Goal: Task Accomplishment & Management: Manage account settings

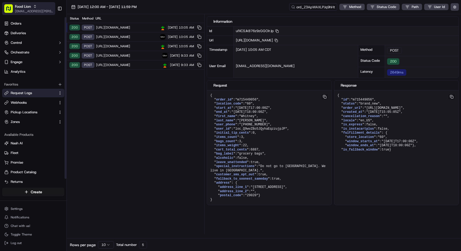
click at [27, 10] on span "[EMAIL_ADDRESS][PERSON_NAME][DOMAIN_NAME]" at bounding box center [34, 11] width 38 height 4
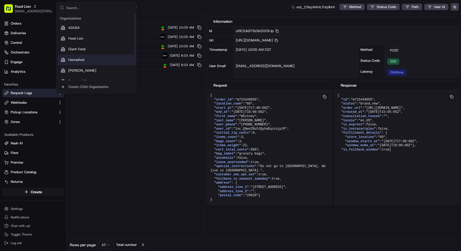
click at [83, 59] on span "Hannaford" at bounding box center [76, 59] width 16 height 5
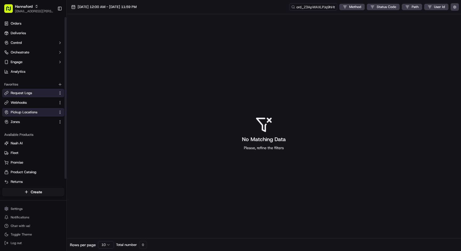
click at [28, 114] on button "Pickup Locations" at bounding box center [33, 112] width 62 height 9
click at [30, 112] on span "Pickup Locations" at bounding box center [24, 112] width 27 height 5
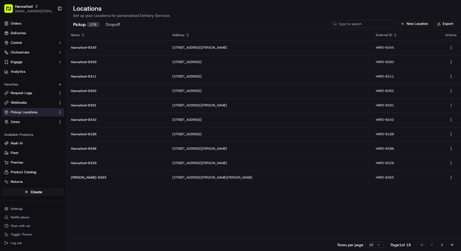
click at [354, 25] on input at bounding box center [363, 23] width 64 height 7
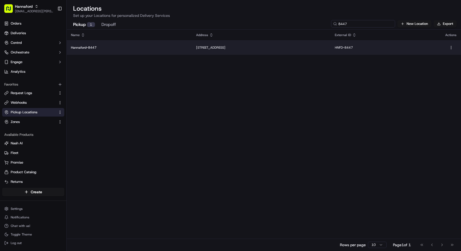
type input "8447"
click at [270, 49] on p "[STREET_ADDRESS]" at bounding box center [261, 47] width 130 height 4
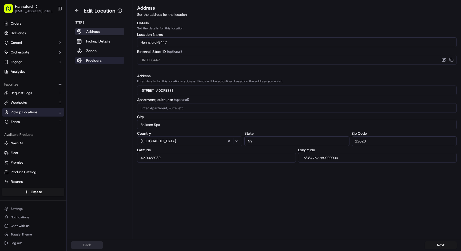
click at [108, 59] on button "Providers" at bounding box center [99, 60] width 49 height 7
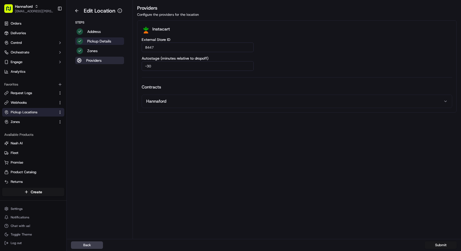
click at [105, 41] on p "Pickup Details" at bounding box center [99, 40] width 24 height 5
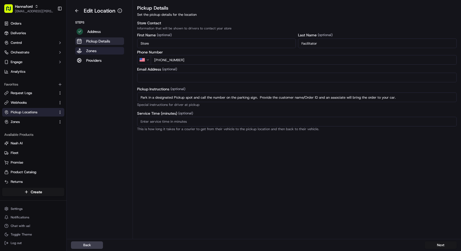
click at [102, 48] on button "Zones" at bounding box center [99, 50] width 49 height 7
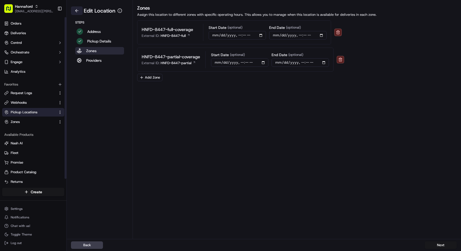
click at [76, 11] on button at bounding box center [77, 10] width 12 height 9
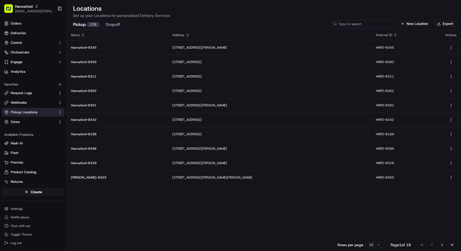
click at [369, 22] on input at bounding box center [363, 23] width 64 height 7
paste input "8341"
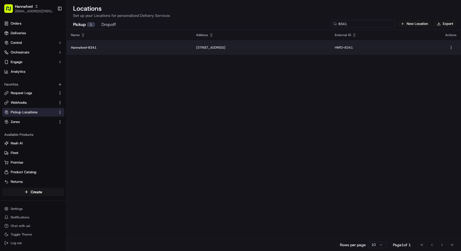
type input "8341"
click at [196, 48] on p "[STREET_ADDRESS]" at bounding box center [261, 47] width 130 height 4
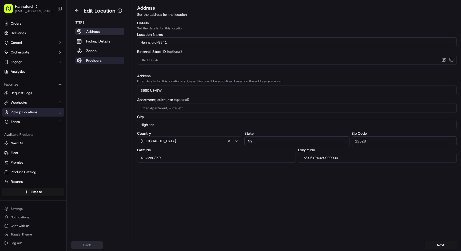
click at [101, 60] on p "Providers" at bounding box center [93, 60] width 15 height 5
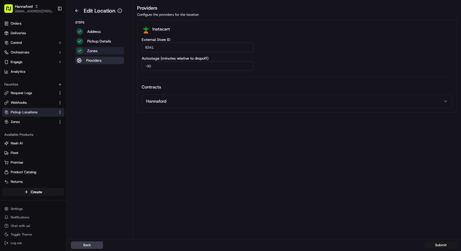
click at [99, 49] on button "Zones" at bounding box center [99, 50] width 49 height 7
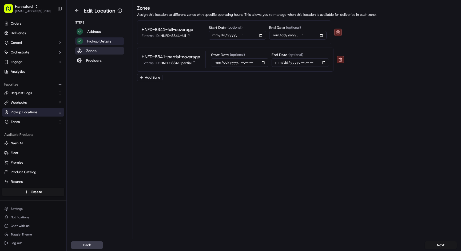
click at [98, 42] on p "Pickup Details" at bounding box center [99, 40] width 24 height 5
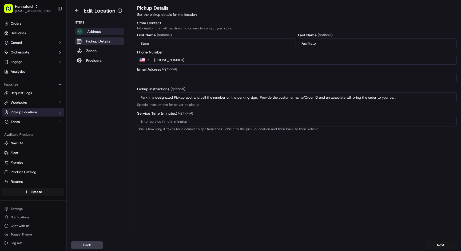
click at [102, 31] on button "Address" at bounding box center [99, 31] width 49 height 7
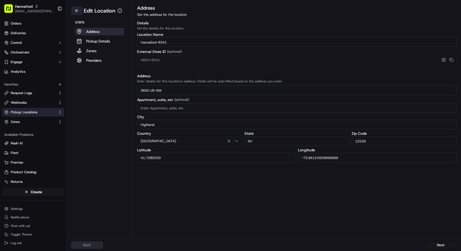
click at [77, 7] on button at bounding box center [77, 10] width 12 height 9
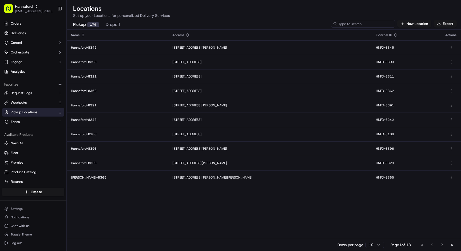
click at [368, 24] on input at bounding box center [363, 23] width 64 height 7
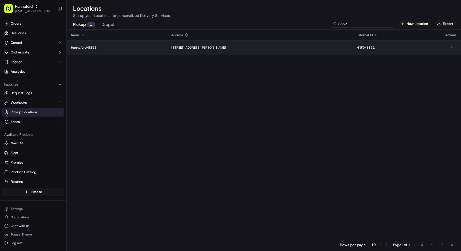
type input "8352"
click at [317, 47] on p "[STREET_ADDRESS][PERSON_NAME]" at bounding box center [259, 47] width 177 height 4
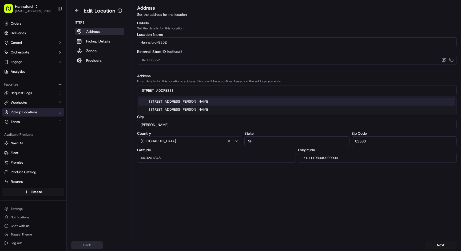
drag, startPoint x: 185, startPoint y: 89, endPoint x: 126, endPoint y: 87, distance: 58.5
click at [126, 87] on div "Edit Location Steps Address Pickup Details Zones Providers Address Set the addr…" at bounding box center [264, 119] width 394 height 239
click at [112, 146] on aside "Edit Location Steps Address Pickup Details Zones Providers" at bounding box center [100, 119] width 66 height 239
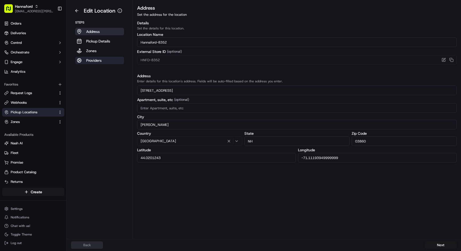
click at [105, 63] on button "Providers" at bounding box center [99, 60] width 49 height 7
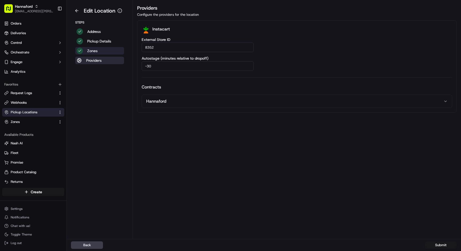
click at [102, 53] on button "Zones" at bounding box center [99, 50] width 49 height 7
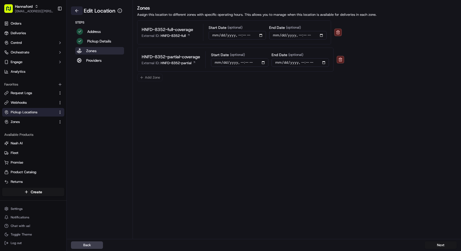
click at [76, 12] on button at bounding box center [77, 10] width 12 height 9
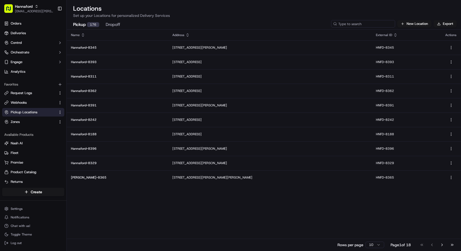
click at [372, 26] on input at bounding box center [363, 23] width 64 height 7
paste input "8003"
type input "8003"
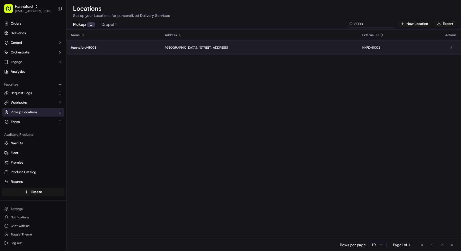
click at [89, 47] on p "Hannaford-8003" at bounding box center [113, 47] width 85 height 4
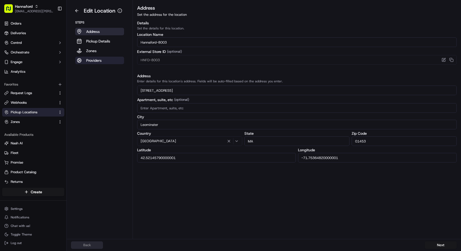
click at [98, 61] on p "Providers" at bounding box center [93, 60] width 15 height 5
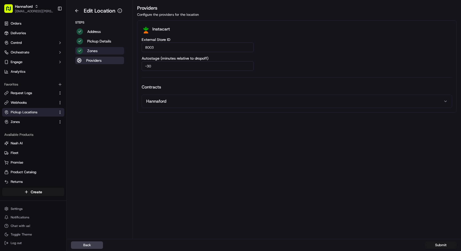
click at [96, 51] on p "Zones" at bounding box center [92, 50] width 10 height 5
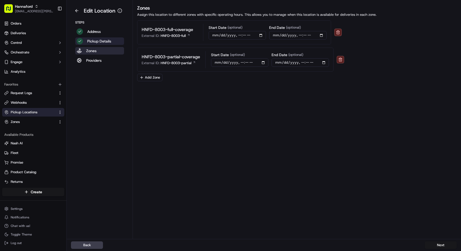
click at [97, 41] on p "Pickup Details" at bounding box center [99, 40] width 24 height 5
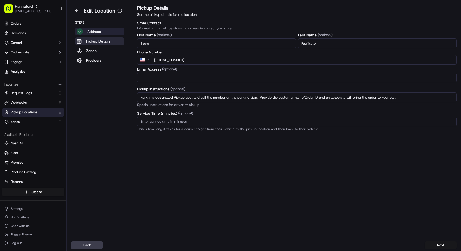
click at [97, 32] on p "Address" at bounding box center [94, 31] width 14 height 5
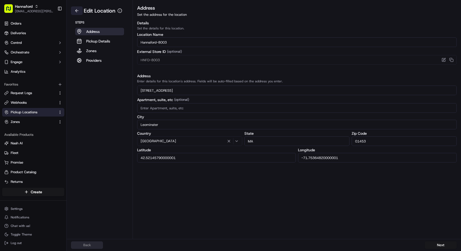
click at [76, 11] on button at bounding box center [77, 10] width 12 height 9
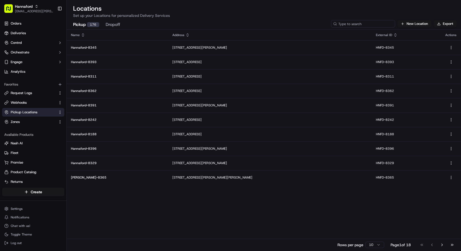
click at [366, 23] on input at bounding box center [363, 23] width 64 height 7
paste input "8168"
type input "8168"
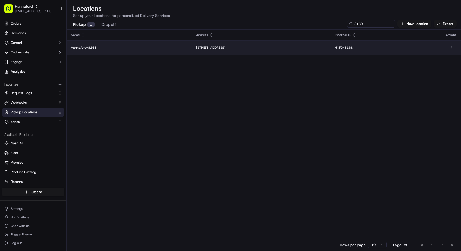
click at [196, 46] on p "[STREET_ADDRESS]" at bounding box center [261, 47] width 130 height 4
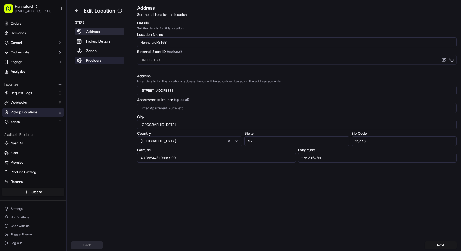
click at [107, 60] on button "Providers" at bounding box center [99, 60] width 49 height 7
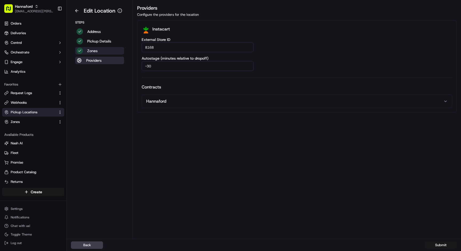
click at [106, 50] on button "Zones" at bounding box center [99, 50] width 49 height 7
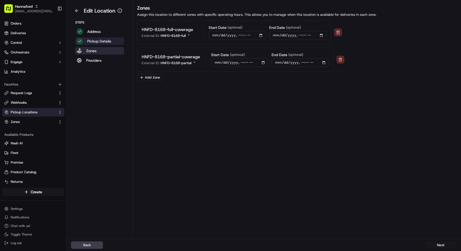
click at [106, 43] on p "Pickup Details" at bounding box center [99, 40] width 24 height 5
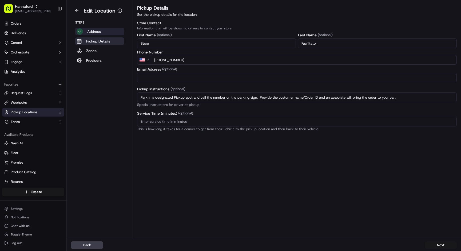
click at [106, 30] on button "Address" at bounding box center [99, 31] width 49 height 7
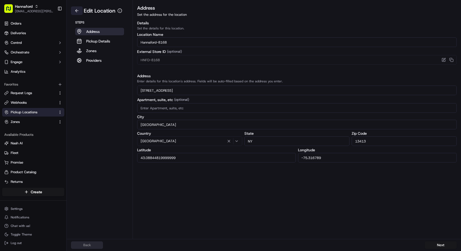
click at [78, 13] on button at bounding box center [77, 10] width 12 height 9
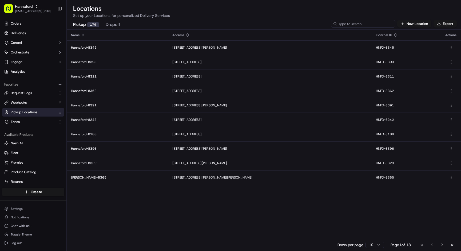
click at [361, 22] on input at bounding box center [363, 23] width 64 height 7
paste input "8173"
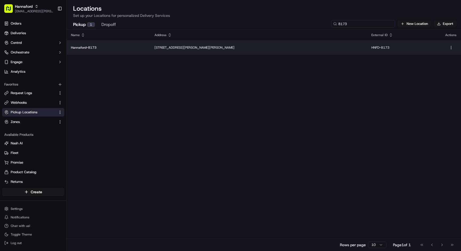
type input "8173"
click at [168, 46] on p "[STREET_ADDRESS][PERSON_NAME][PERSON_NAME]" at bounding box center [258, 47] width 208 height 4
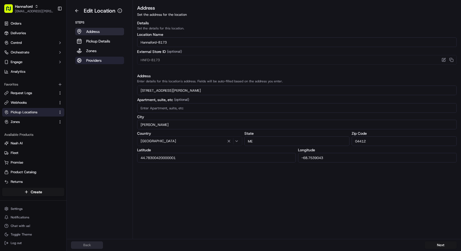
click at [91, 62] on p "Providers" at bounding box center [93, 60] width 15 height 5
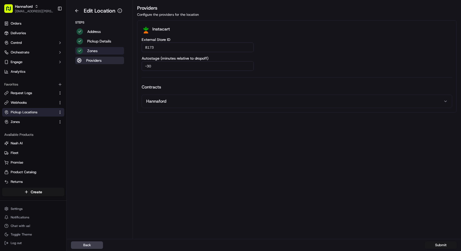
click at [93, 52] on p "Zones" at bounding box center [92, 50] width 10 height 5
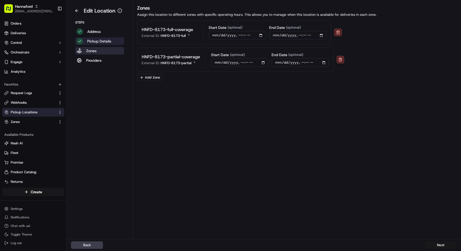
click at [96, 41] on p "Pickup Details" at bounding box center [99, 40] width 24 height 5
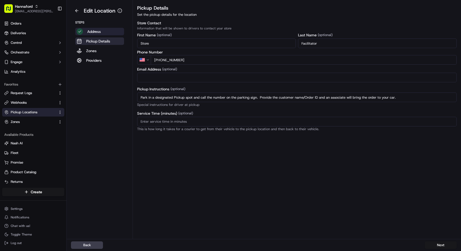
click at [99, 31] on p "Address" at bounding box center [94, 31] width 14 height 5
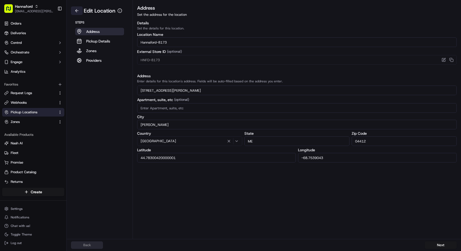
click at [77, 10] on button at bounding box center [77, 10] width 12 height 9
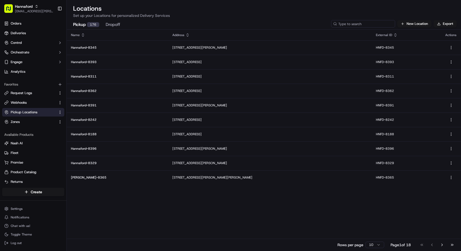
click at [365, 22] on input at bounding box center [363, 23] width 64 height 7
paste input "8291"
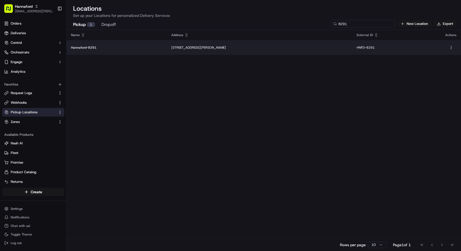
type input "8291"
click at [200, 49] on p "[STREET_ADDRESS][PERSON_NAME]" at bounding box center [259, 47] width 177 height 4
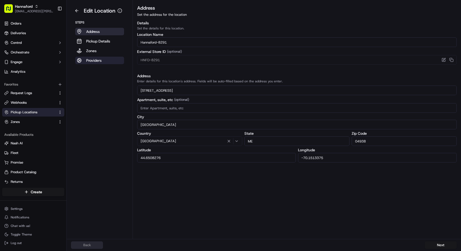
click at [97, 60] on p "Providers" at bounding box center [93, 60] width 15 height 5
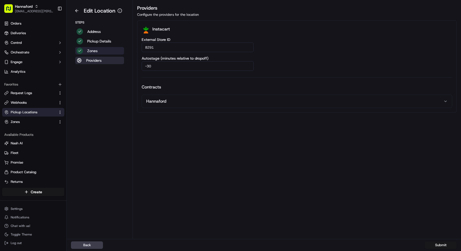
click at [96, 51] on p "Zones" at bounding box center [92, 50] width 10 height 5
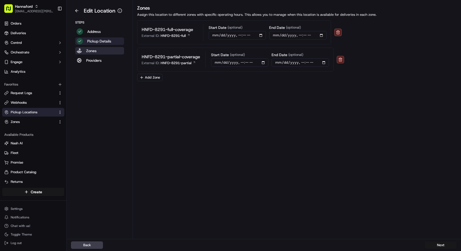
click at [96, 44] on button "Pickup Details" at bounding box center [99, 40] width 49 height 7
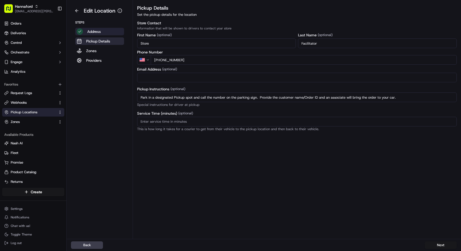
click at [95, 32] on p "Address" at bounding box center [94, 31] width 14 height 5
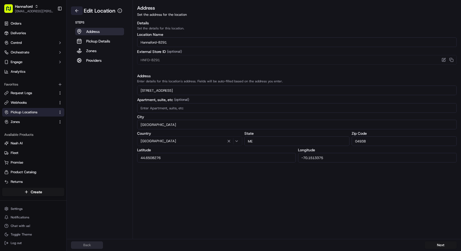
click at [74, 10] on button at bounding box center [77, 10] width 12 height 9
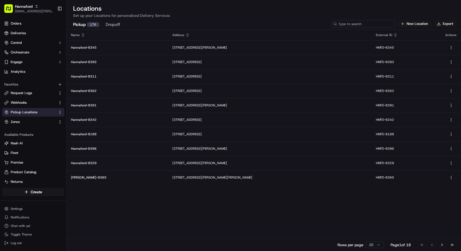
click at [372, 23] on input at bounding box center [363, 23] width 64 height 7
paste input "8451"
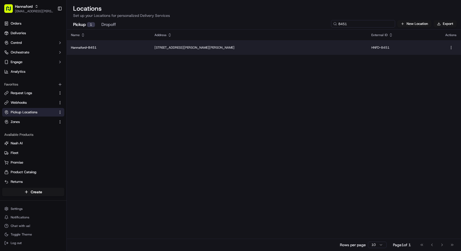
type input "8451"
click at [201, 49] on p "[STREET_ADDRESS][PERSON_NAME][PERSON_NAME]" at bounding box center [258, 47] width 208 height 4
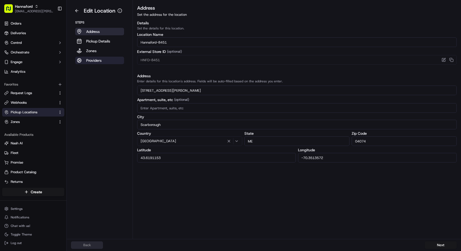
click at [104, 61] on button "Providers" at bounding box center [99, 60] width 49 height 7
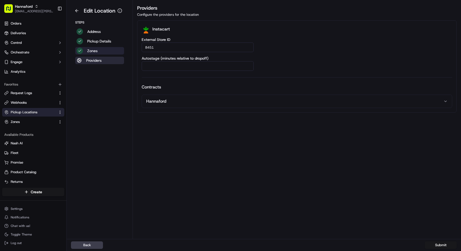
click at [104, 53] on button "Zones" at bounding box center [99, 50] width 49 height 7
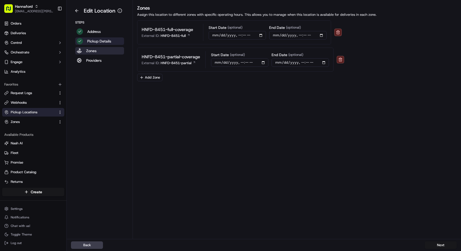
click at [105, 43] on p "Pickup Details" at bounding box center [99, 40] width 24 height 5
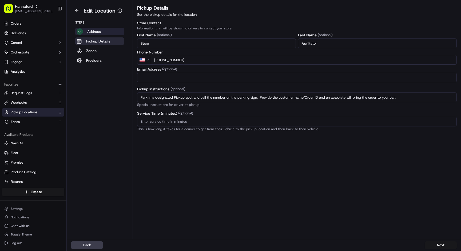
click at [99, 31] on p "Address" at bounding box center [94, 31] width 14 height 5
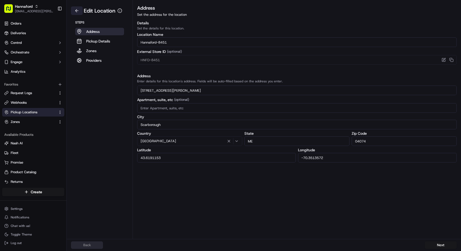
click at [77, 10] on button at bounding box center [77, 10] width 12 height 9
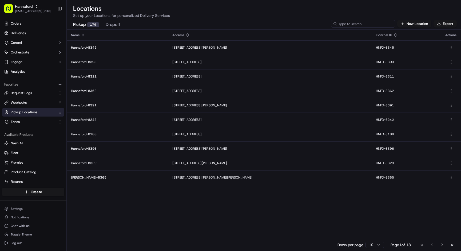
click at [362, 24] on input at bounding box center [363, 23] width 64 height 7
paste input "8339"
type input "8339"
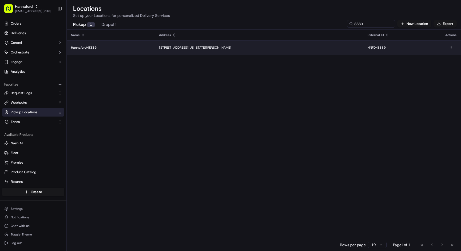
click at [239, 45] on p "[STREET_ADDRESS][US_STATE][PERSON_NAME]" at bounding box center [259, 47] width 200 height 4
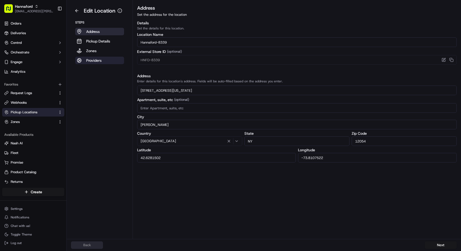
click at [100, 63] on button "Providers" at bounding box center [99, 60] width 49 height 7
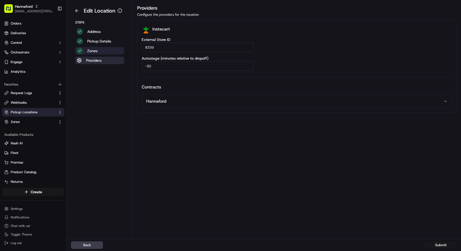
click at [101, 51] on button "Zones" at bounding box center [99, 50] width 49 height 7
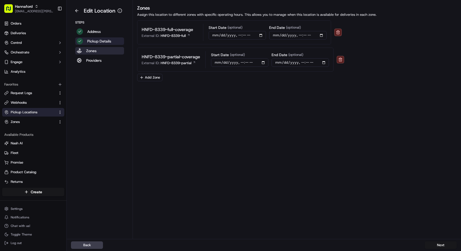
click at [101, 42] on p "Pickup Details" at bounding box center [99, 40] width 24 height 5
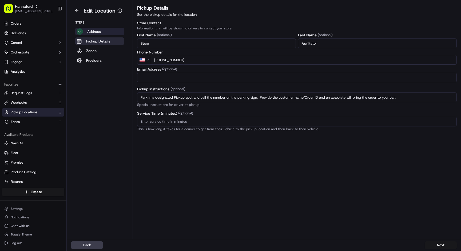
click at [106, 31] on button "Address" at bounding box center [99, 31] width 49 height 7
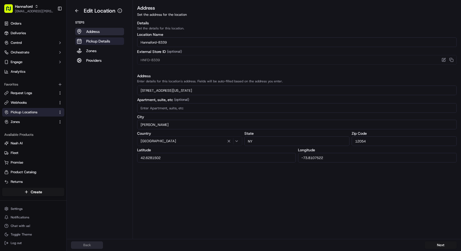
click at [114, 39] on button "Pickup Details" at bounding box center [99, 40] width 49 height 7
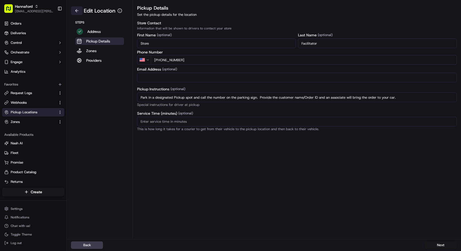
click at [77, 11] on button at bounding box center [77, 10] width 12 height 9
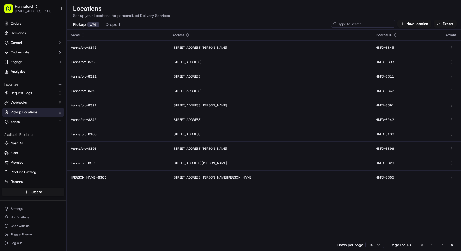
click at [355, 25] on input at bounding box center [363, 23] width 64 height 7
paste input "8336"
type input "8336"
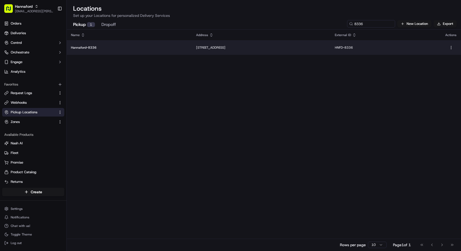
click at [258, 47] on p "[STREET_ADDRESS]" at bounding box center [261, 47] width 130 height 4
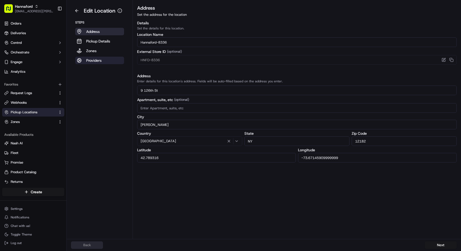
click at [106, 62] on button "Providers" at bounding box center [99, 60] width 49 height 7
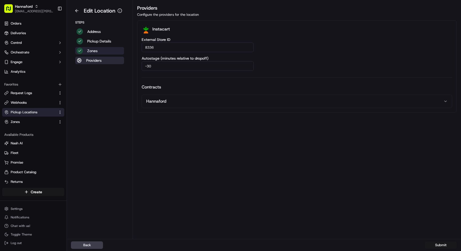
click at [105, 52] on button "Zones" at bounding box center [99, 50] width 49 height 7
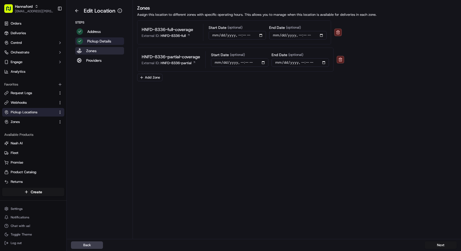
click at [103, 42] on p "Pickup Details" at bounding box center [99, 40] width 24 height 5
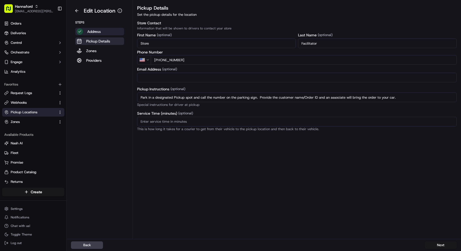
click at [100, 33] on p "Address" at bounding box center [94, 31] width 14 height 5
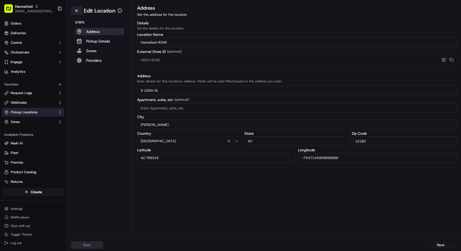
click at [74, 9] on button at bounding box center [77, 10] width 12 height 9
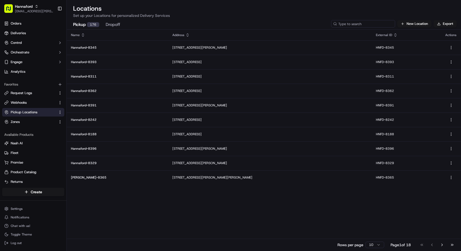
click at [354, 24] on input at bounding box center [363, 23] width 64 height 7
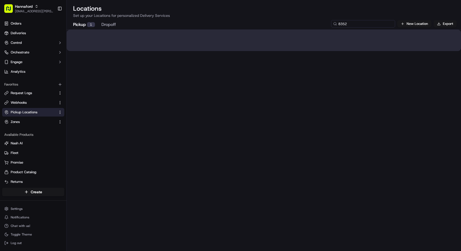
type input "8352"
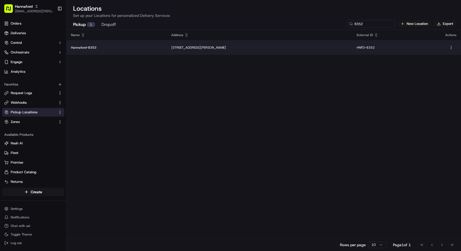
click at [223, 47] on p "[STREET_ADDRESS][PERSON_NAME]" at bounding box center [259, 47] width 177 height 4
